Goal: Information Seeking & Learning: Check status

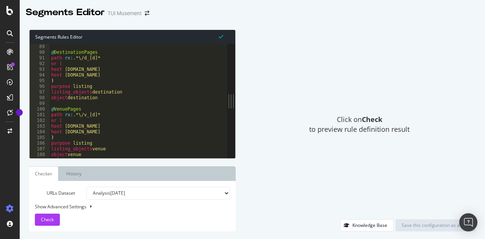
scroll to position [500, 0]
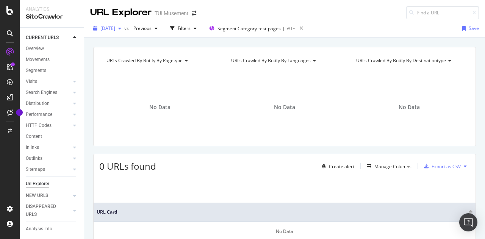
click at [115, 27] on span "[DATE]" at bounding box center [107, 28] width 15 height 6
click at [280, 42] on div "URLs Crawled By Botify By pagetype Chart (by Value) Table Expand Export as CSV …" at bounding box center [284, 47] width 401 height 18
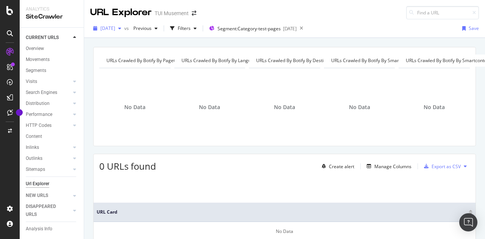
click at [121, 25] on div "2025 Sep. 9th" at bounding box center [107, 28] width 34 height 11
click at [369, 27] on div "2025 Sep. 9th vs Previous Filters Segment: Category-test-pages 2025-09-10 Save" at bounding box center [284, 29] width 401 height 15
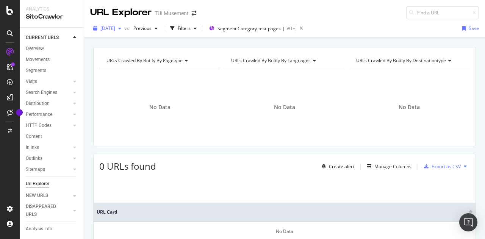
click at [113, 28] on span "2025 Sep. 9th" at bounding box center [107, 28] width 15 height 6
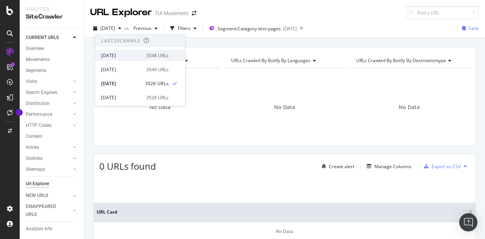
click at [132, 55] on div "[DATE]" at bounding box center [121, 55] width 41 height 7
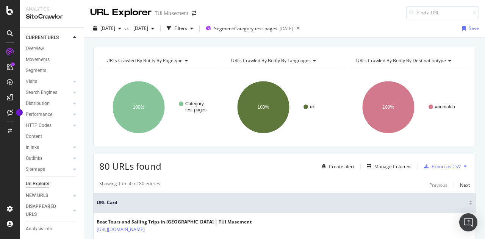
click at [385, 21] on div "2025 Sep. 13th vs 2025 Sep. 7th Filters Segment: Category-test-pages 2025-09-10…" at bounding box center [284, 28] width 401 height 19
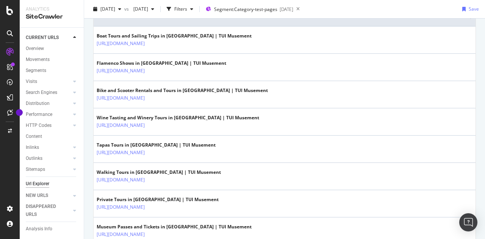
scroll to position [185, 0]
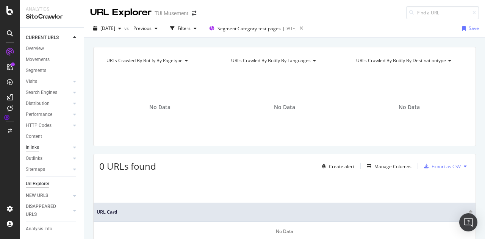
click at [34, 147] on div "Inlinks" at bounding box center [32, 148] width 13 height 8
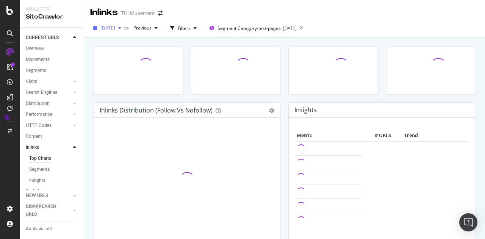
click at [124, 24] on div "[DATE]" at bounding box center [107, 27] width 34 height 11
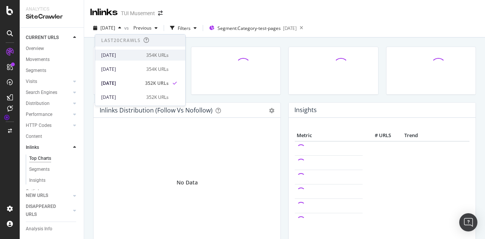
click at [133, 51] on div "[DATE] 354K URLs" at bounding box center [140, 55] width 90 height 11
